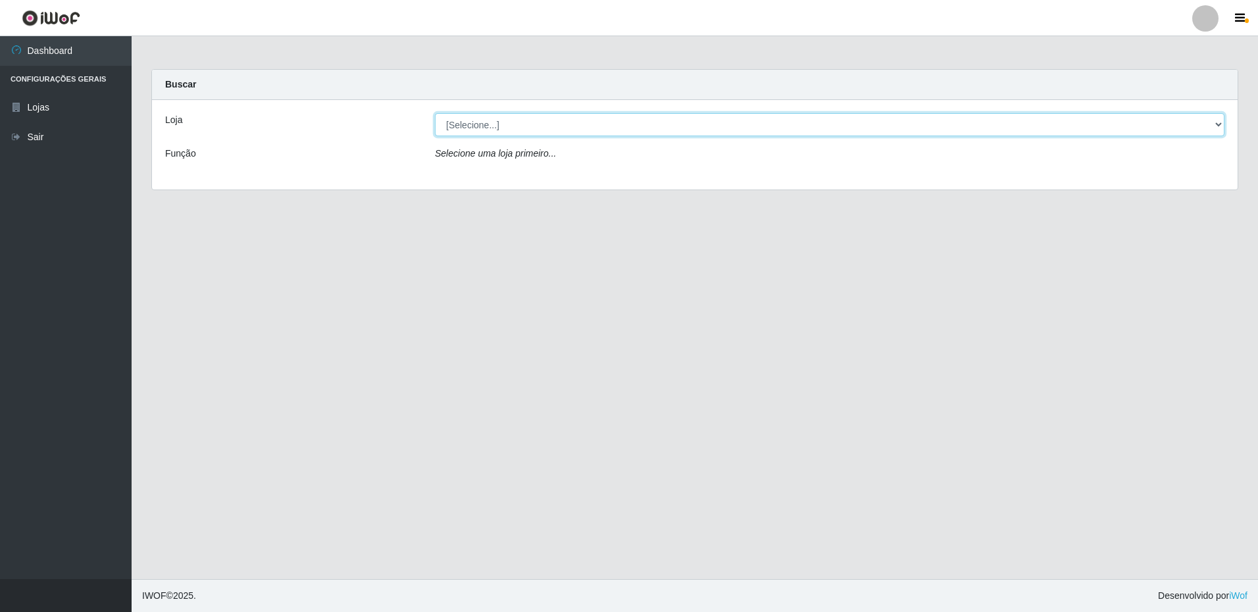
click at [571, 121] on select "[Selecione...] Extrabom - Loja 16 [GEOGRAPHIC_DATA]" at bounding box center [830, 124] width 790 height 23
select select "450"
click at [435, 113] on select "[Selecione...] Extrabom - Loja 16 [GEOGRAPHIC_DATA]" at bounding box center [830, 124] width 790 height 23
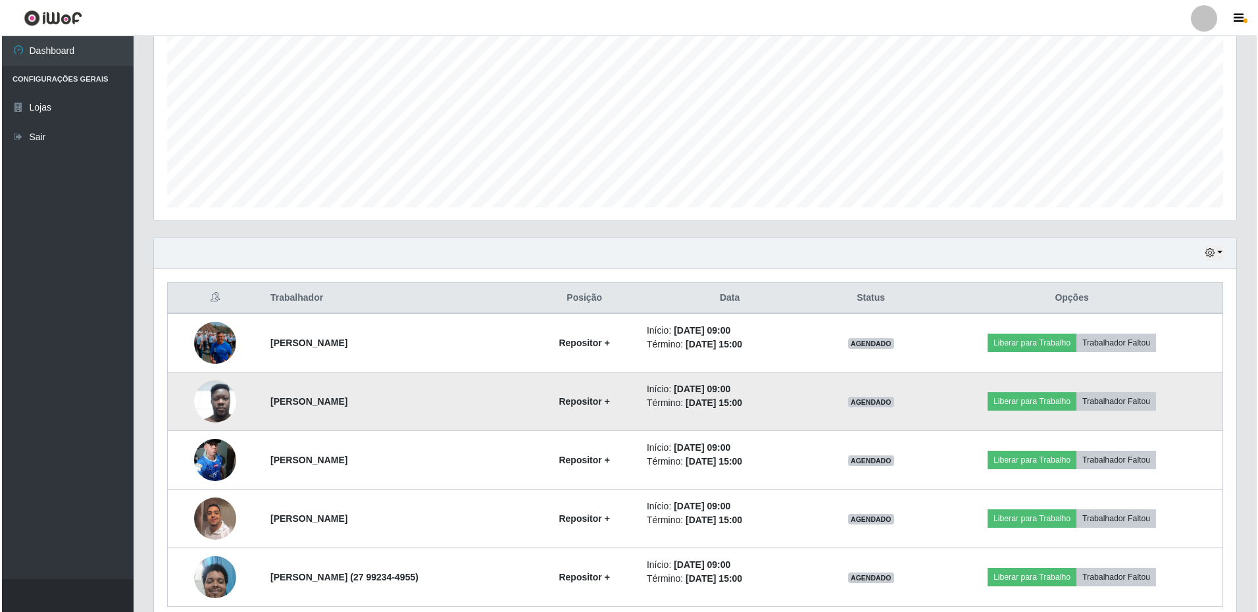
scroll to position [320, 0]
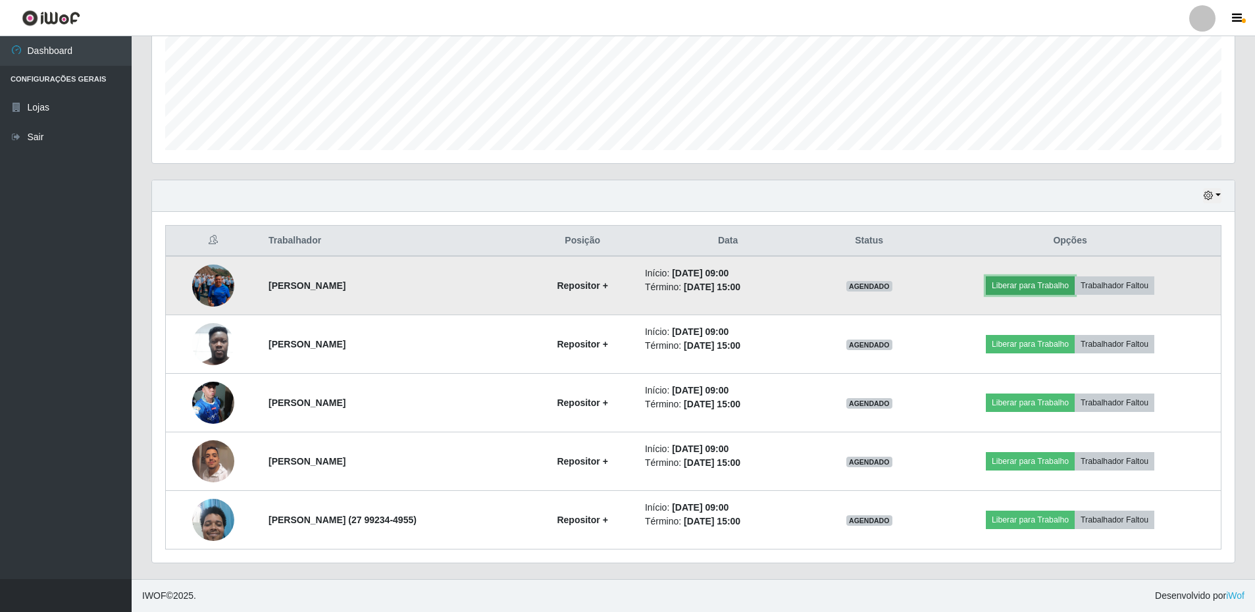
click at [605, 284] on button "Liberar para Trabalho" at bounding box center [1030, 285] width 89 height 18
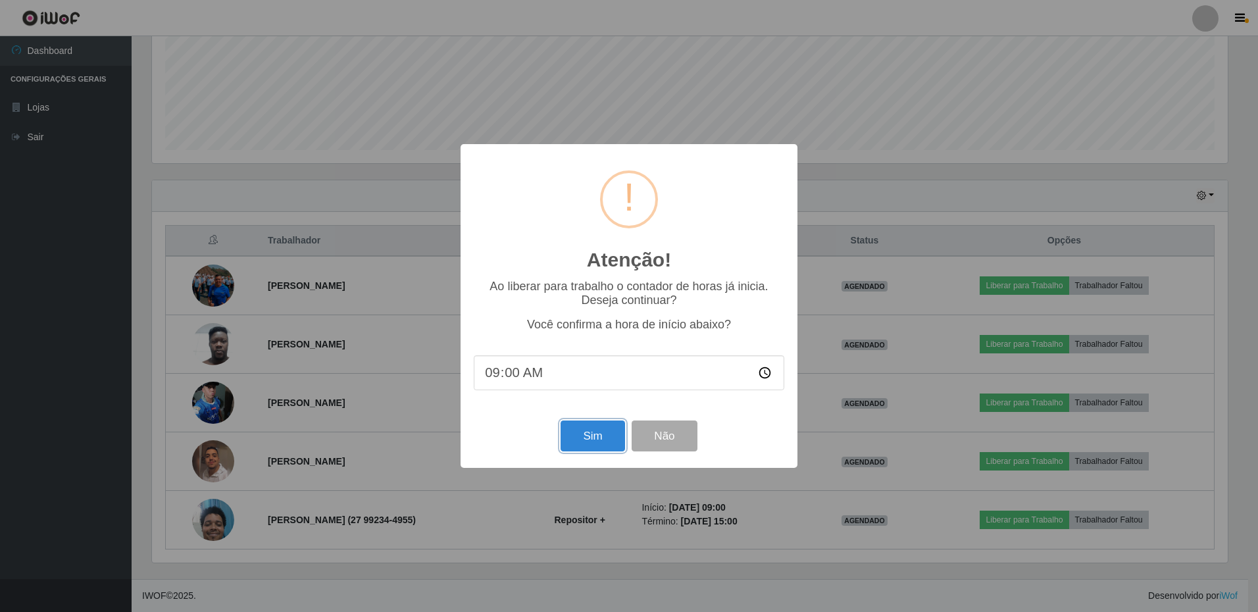
click at [588, 437] on button "Sim" at bounding box center [593, 436] width 64 height 31
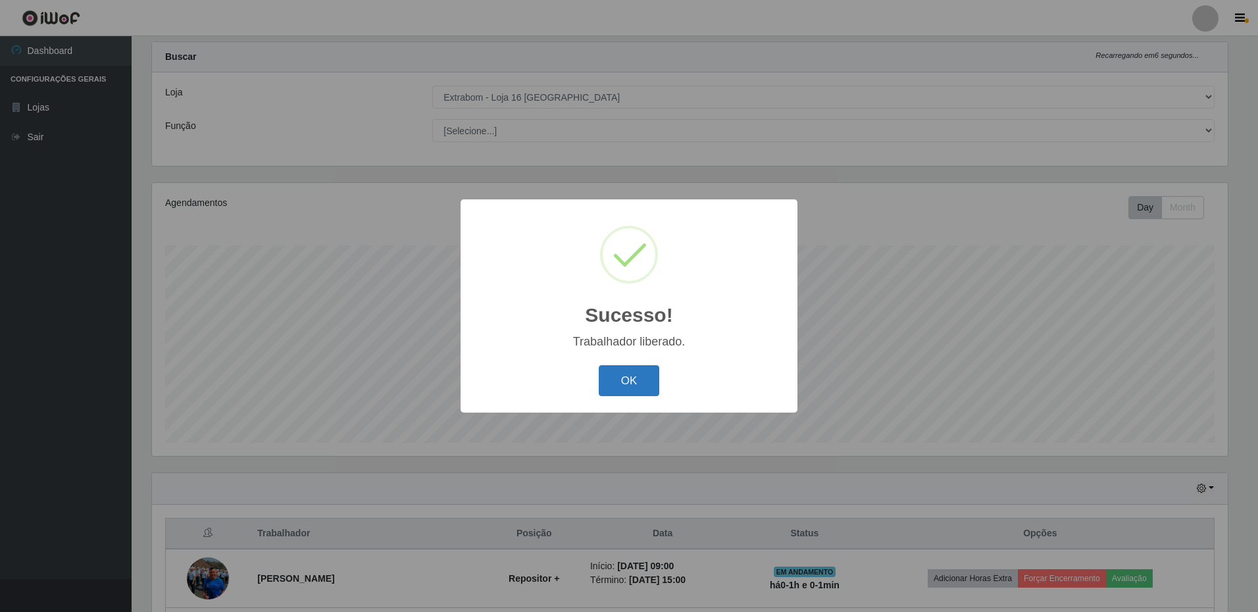
click at [605, 380] on button "OK" at bounding box center [629, 380] width 61 height 31
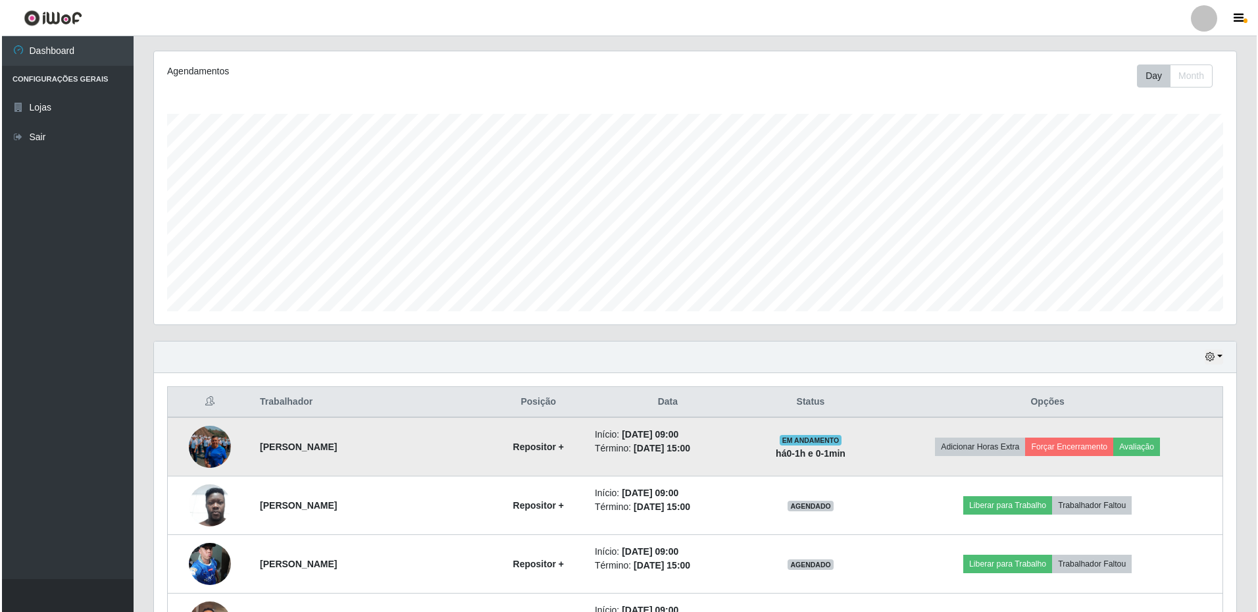
scroll to position [225, 0]
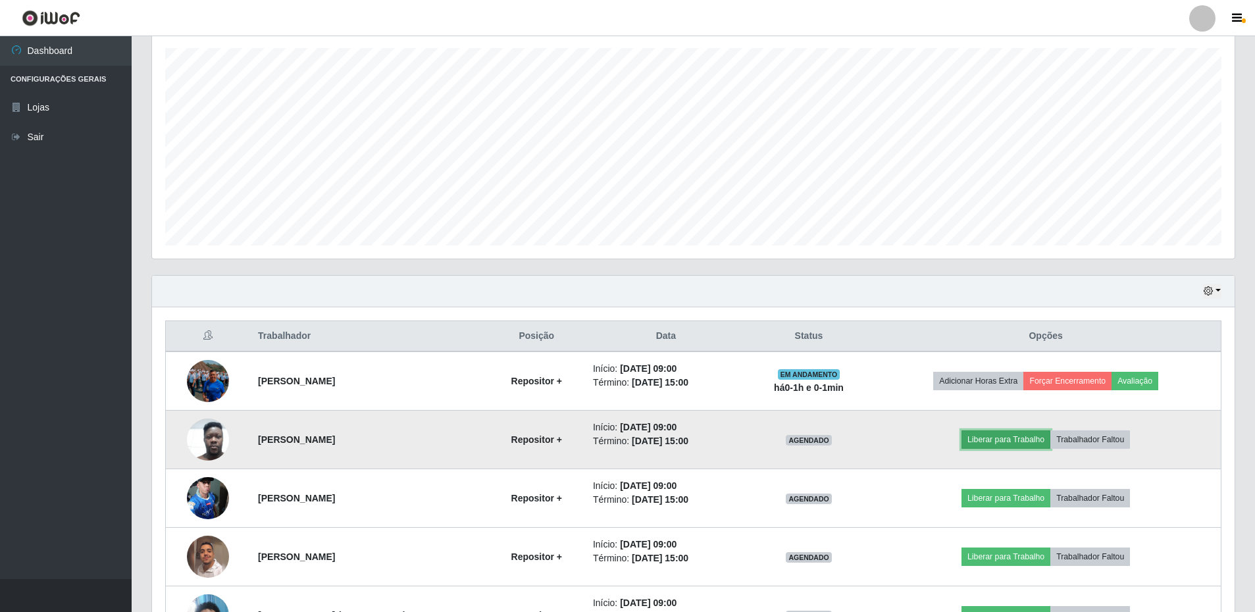
click at [605, 433] on button "Liberar para Trabalho" at bounding box center [1005, 439] width 89 height 18
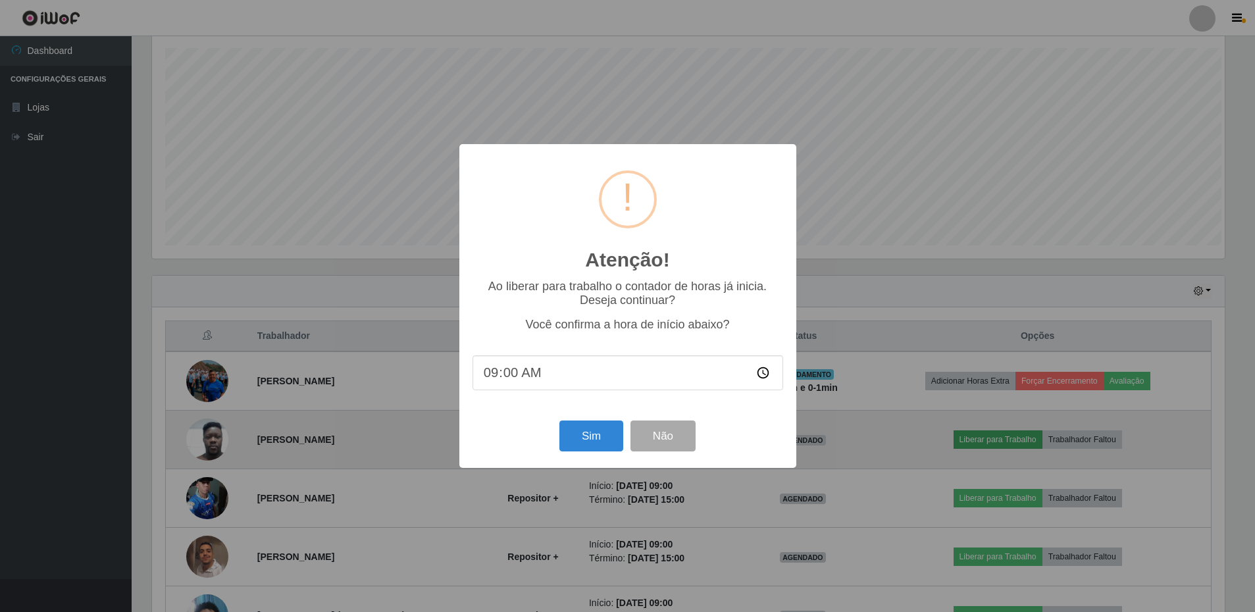
scroll to position [273, 1076]
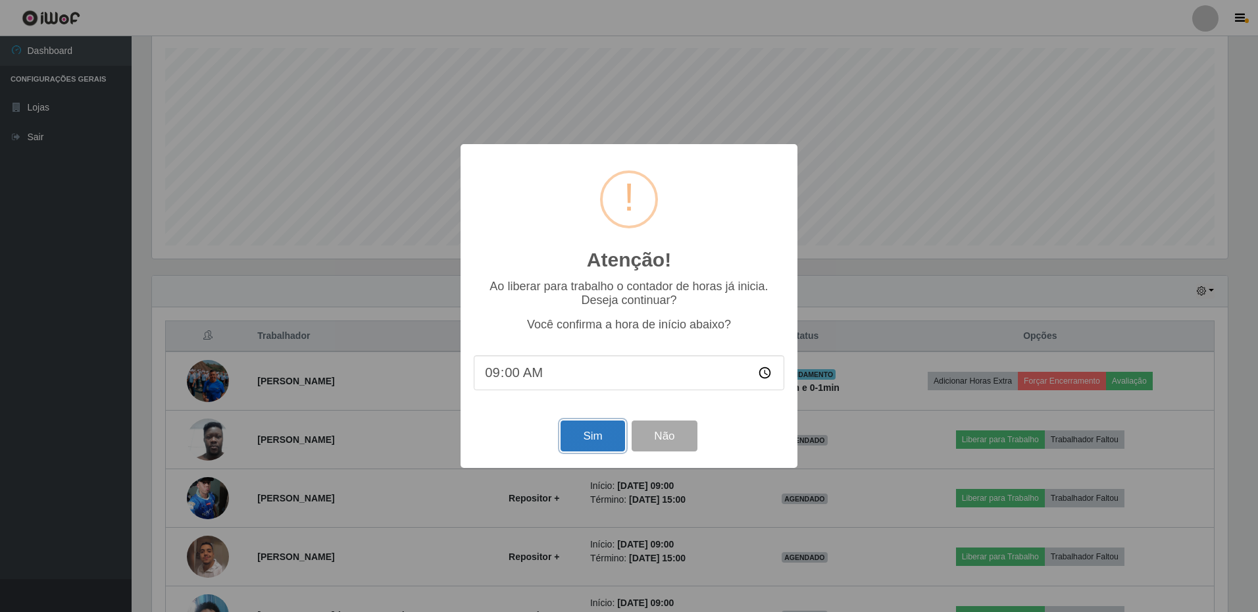
click at [571, 444] on button "Sim" at bounding box center [593, 436] width 64 height 31
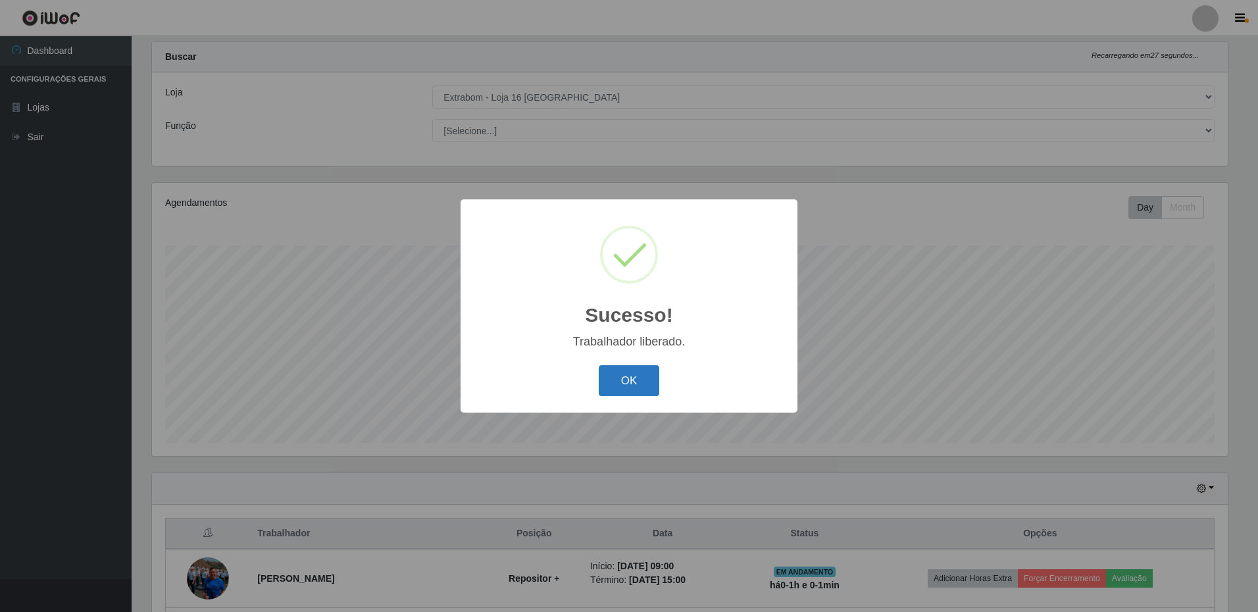
click at [605, 388] on button "OK" at bounding box center [629, 380] width 61 height 31
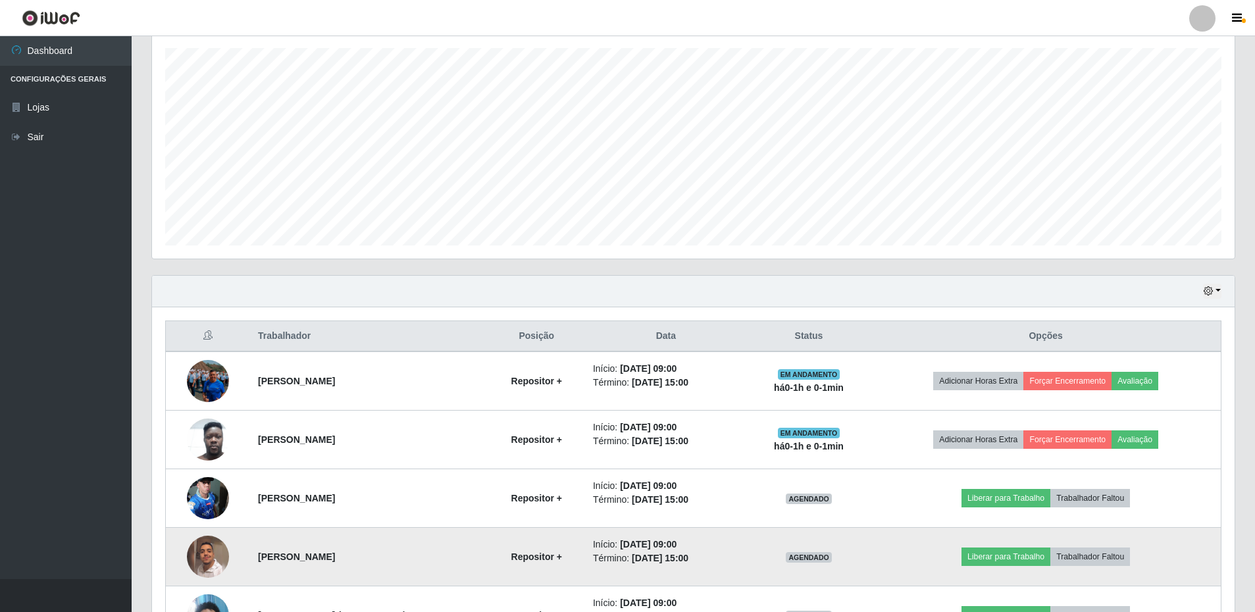
scroll to position [291, 0]
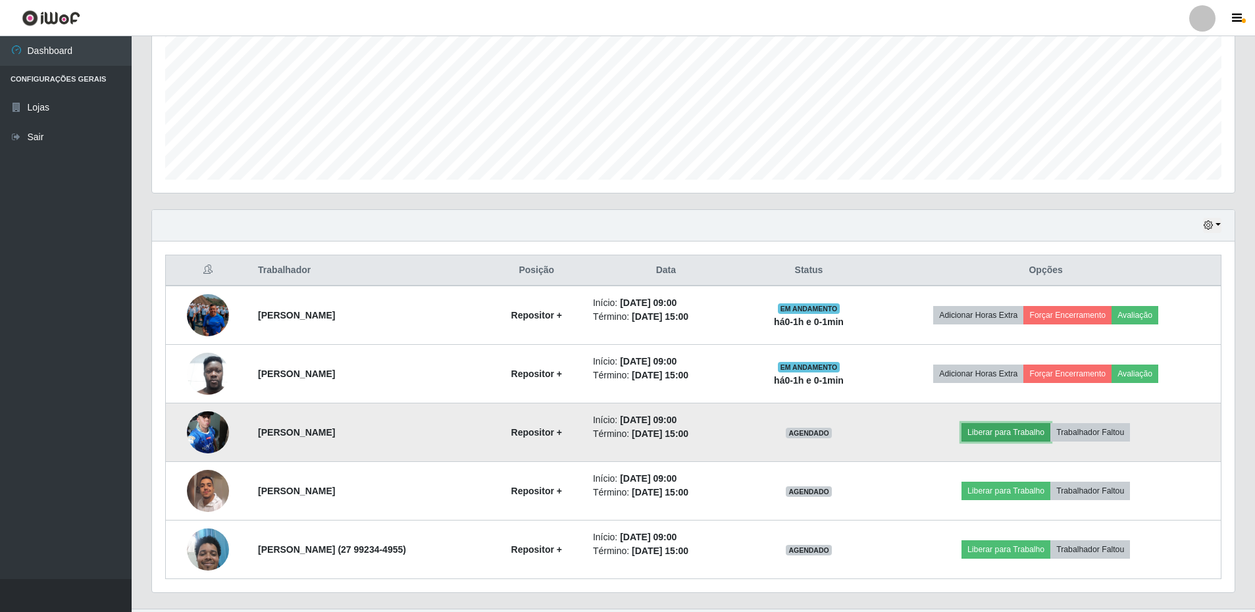
click at [605, 426] on button "Liberar para Trabalho" at bounding box center [1005, 432] width 89 height 18
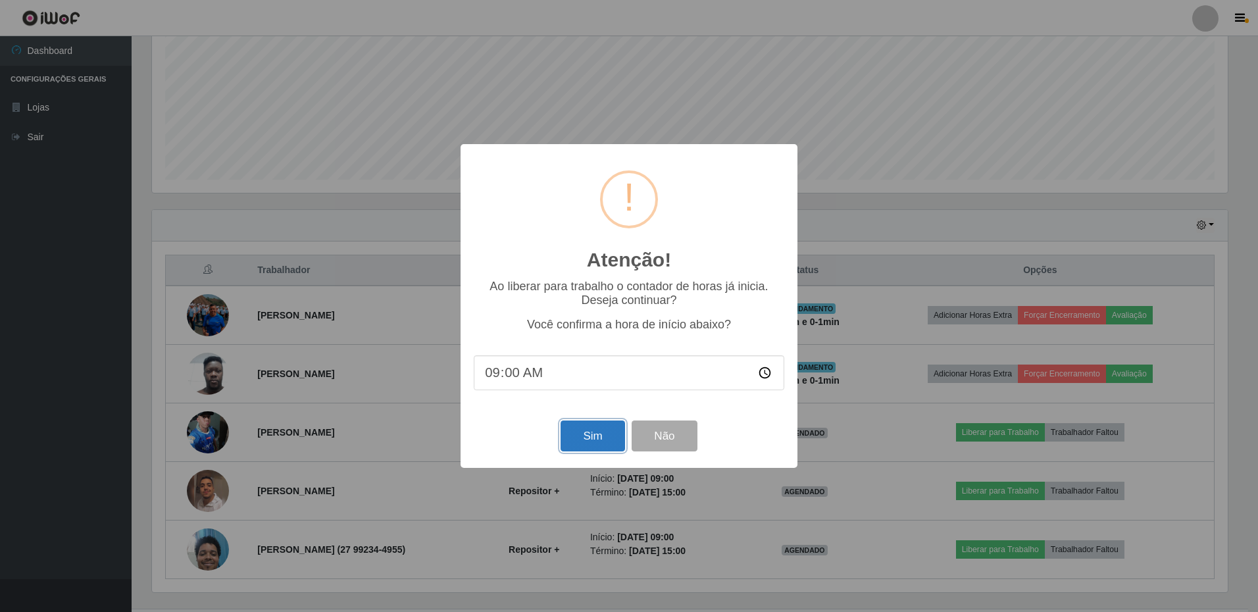
click at [598, 439] on button "Sim" at bounding box center [593, 436] width 64 height 31
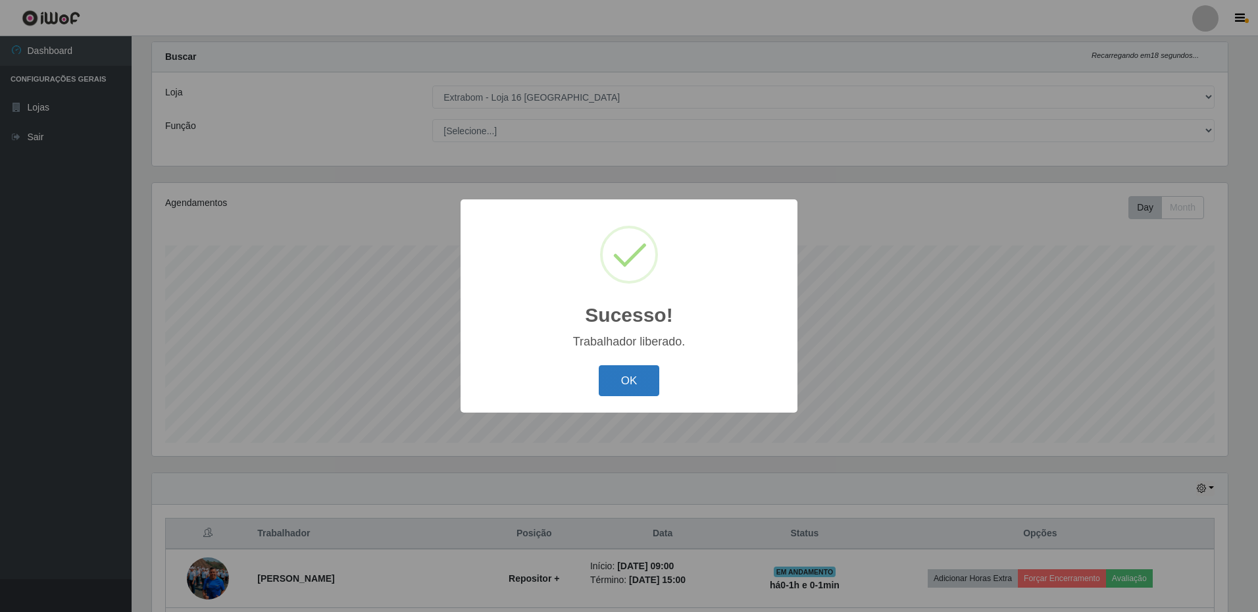
click at [605, 386] on button "OK" at bounding box center [629, 380] width 61 height 31
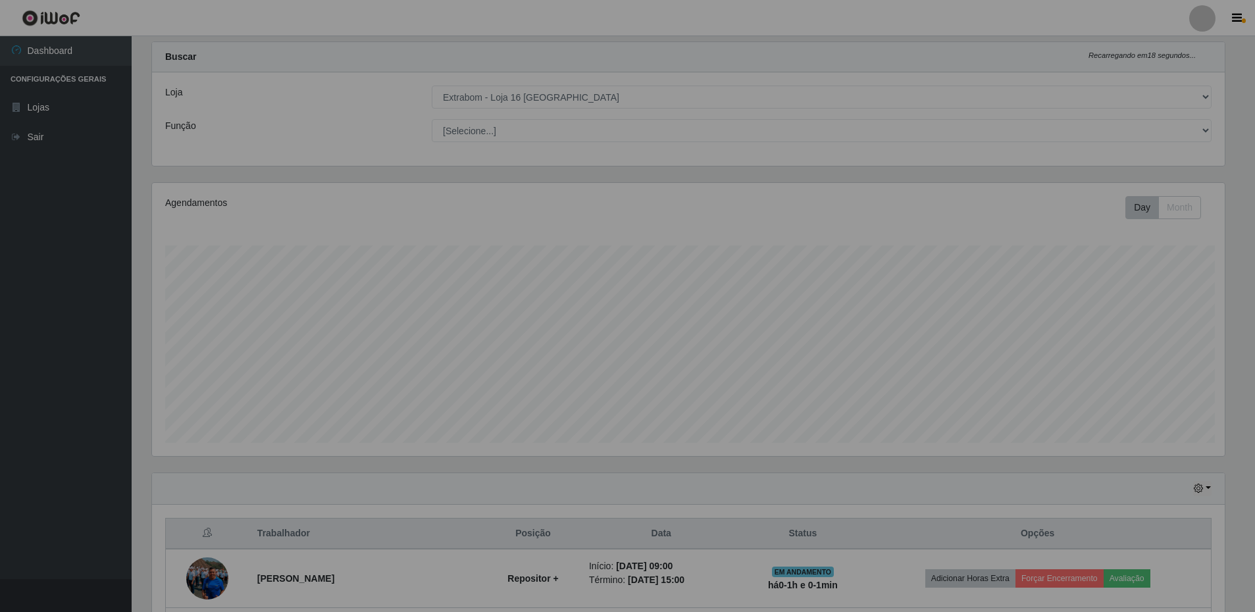
scroll to position [0, 0]
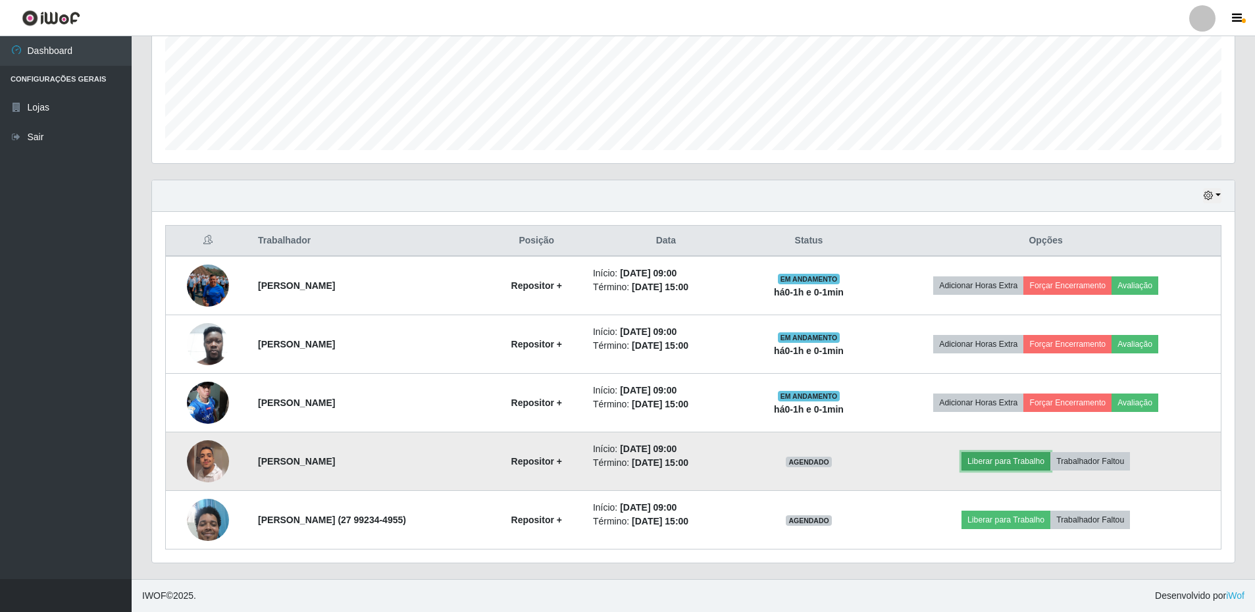
click at [605, 458] on button "Liberar para Trabalho" at bounding box center [1005, 461] width 89 height 18
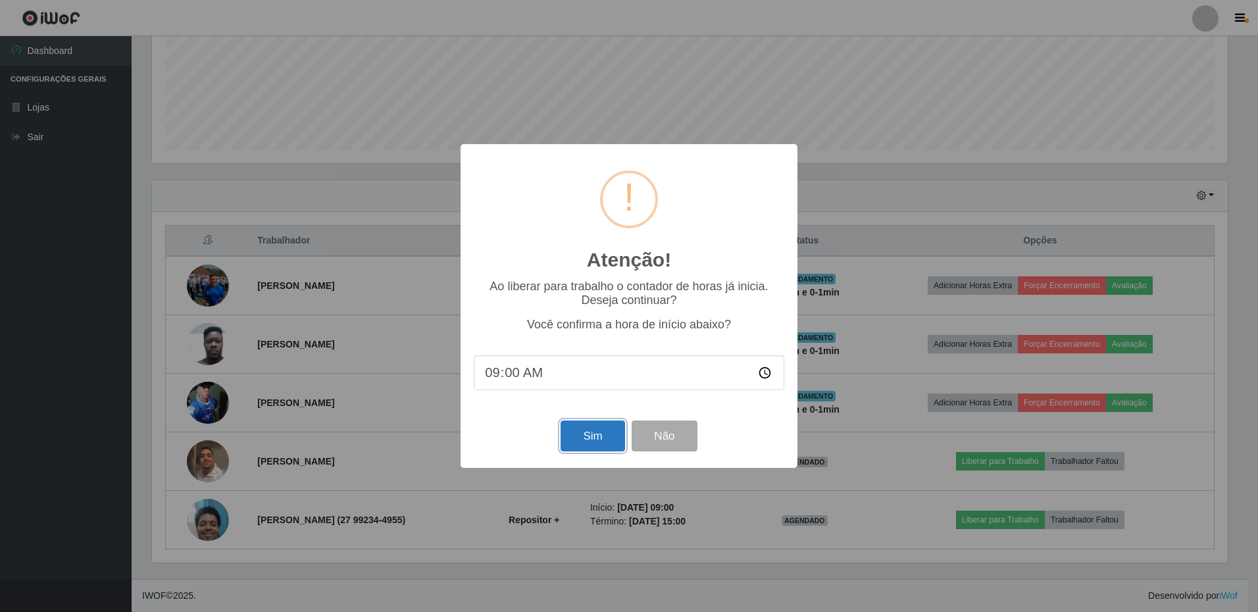
click at [578, 430] on button "Sim" at bounding box center [593, 436] width 64 height 31
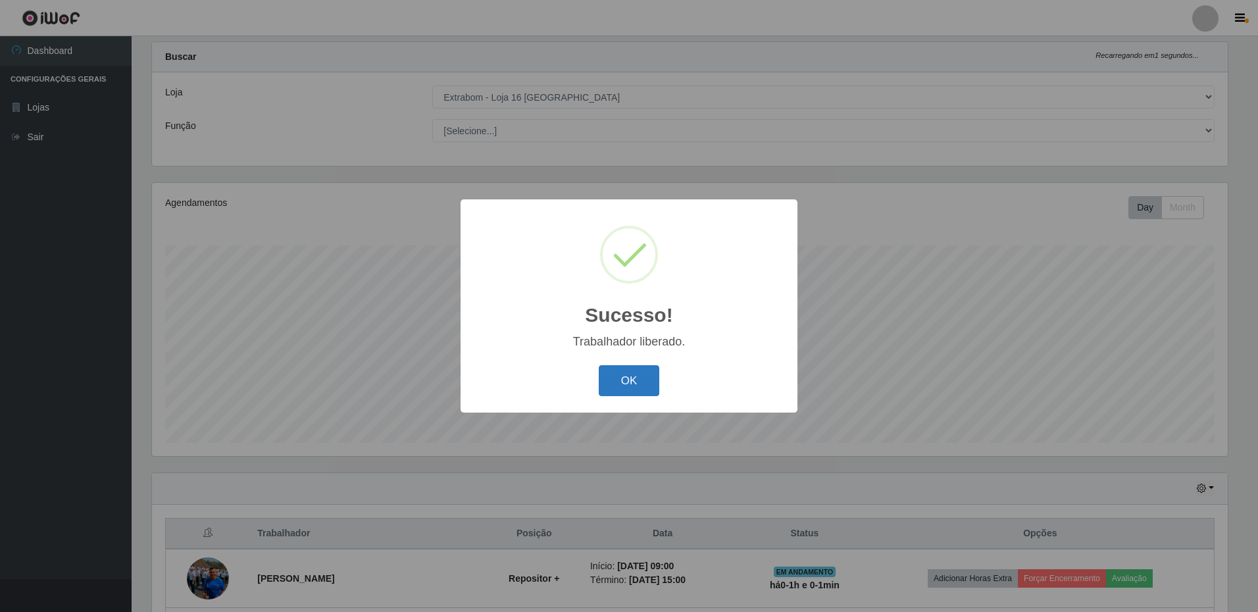
click at [605, 382] on button "OK" at bounding box center [629, 380] width 61 height 31
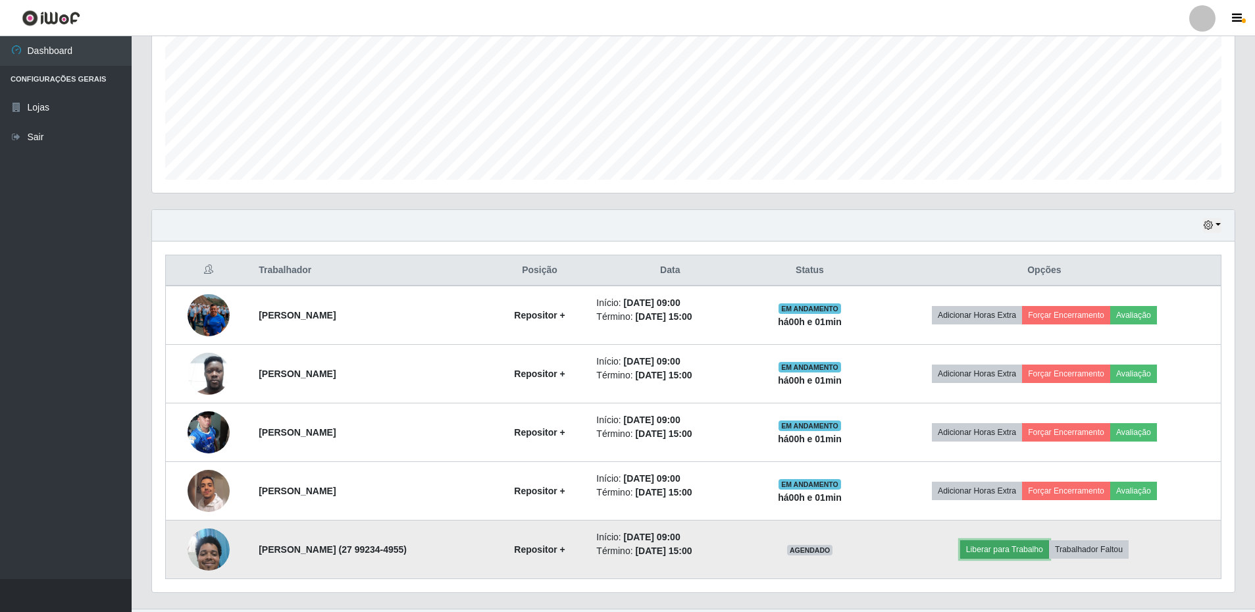
click at [605, 542] on button "Liberar para Trabalho" at bounding box center [1004, 549] width 89 height 18
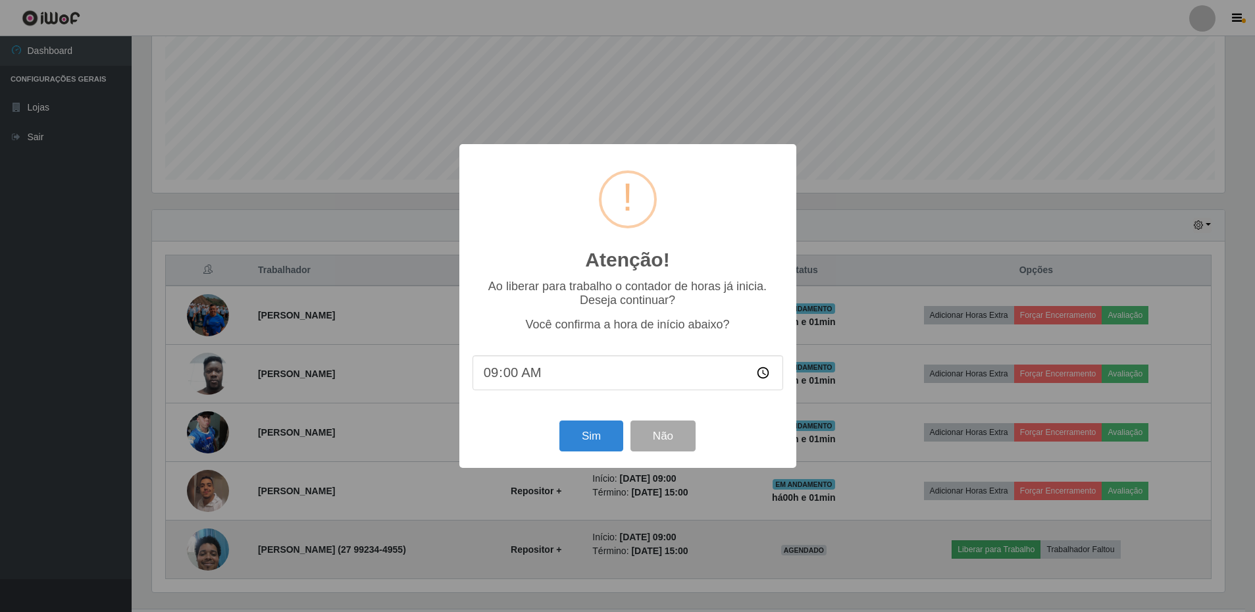
scroll to position [273, 1076]
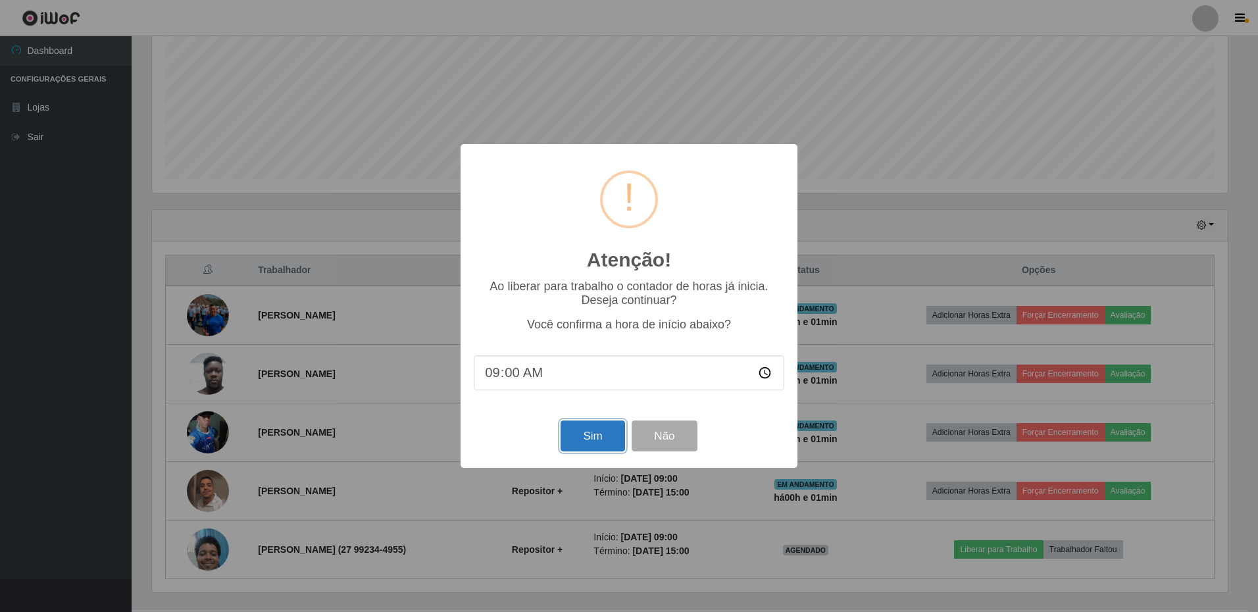
click at [584, 438] on button "Sim" at bounding box center [593, 436] width 64 height 31
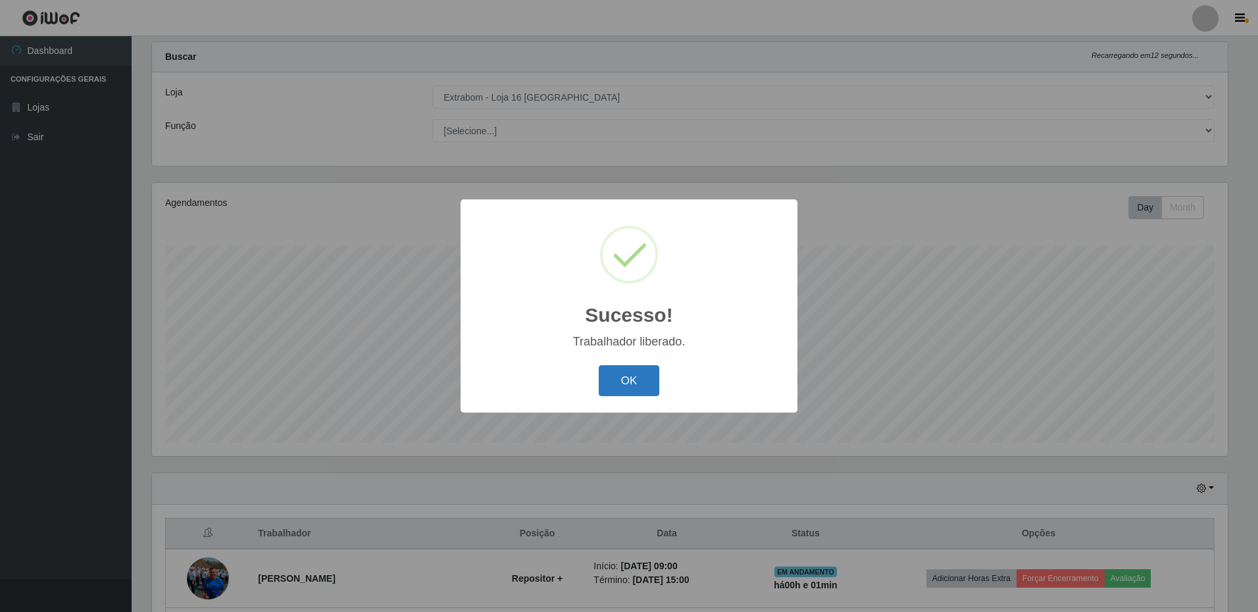
click at [605, 383] on button "OK" at bounding box center [629, 380] width 61 height 31
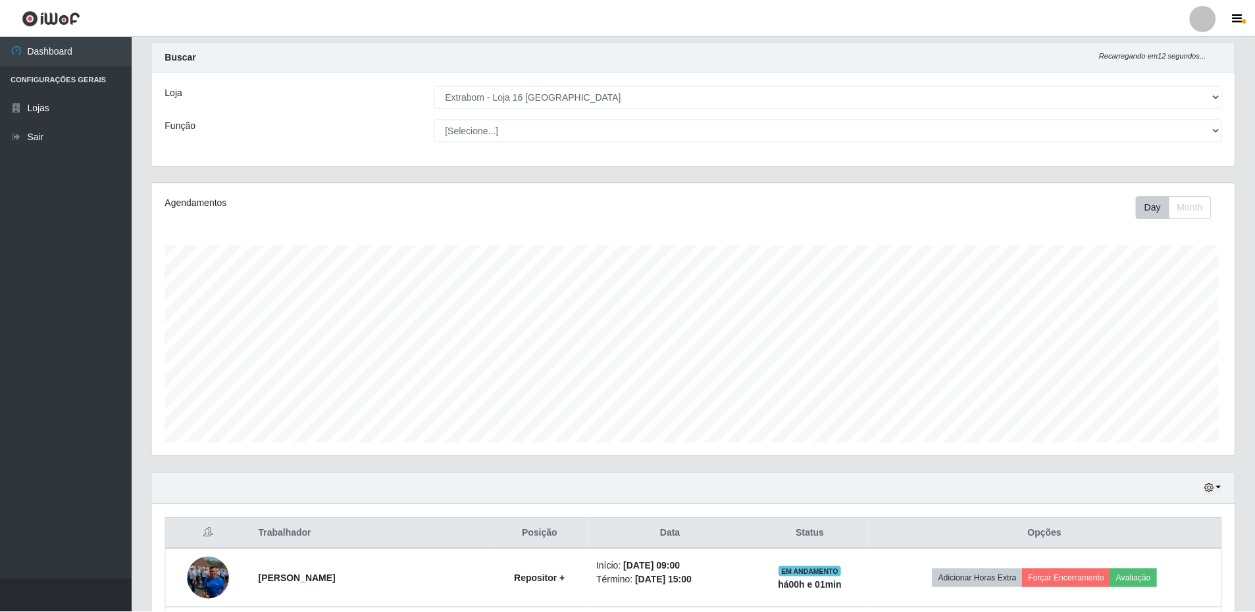
scroll to position [273, 1083]
